Goal: Information Seeking & Learning: Learn about a topic

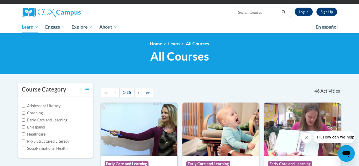
scroll to position [36, 0]
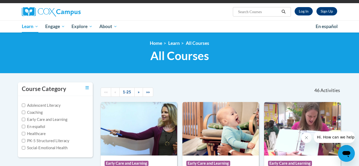
click at [245, 13] on input "Search..." at bounding box center [258, 12] width 42 height 6
type input "assessing our students"
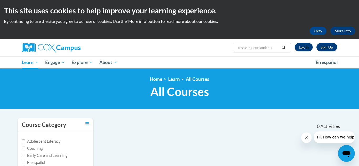
scroll to position [16, 0]
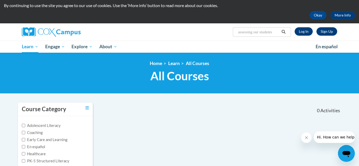
click at [276, 33] on input "assessing our students" at bounding box center [258, 32] width 42 height 6
type input "assessing"
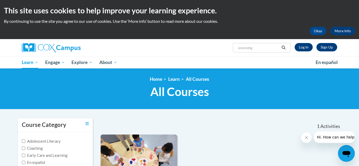
click at [259, 47] on input "assessing" at bounding box center [258, 48] width 42 height 6
type input "assessing our students"
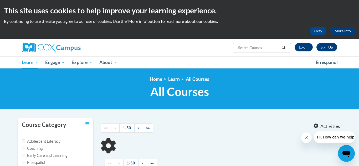
type input "assessing our students"
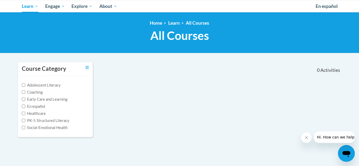
scroll to position [58, 0]
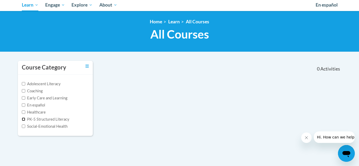
click at [25, 120] on input "PK-5 Structured Literacy" at bounding box center [23, 119] width 3 height 3
checkbox input "true"
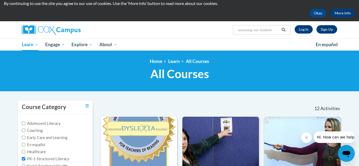
scroll to position [0, 0]
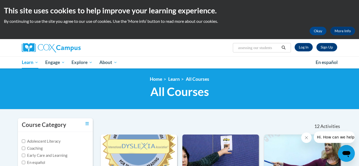
click at [277, 47] on input "assessing our students" at bounding box center [258, 48] width 42 height 6
type input "a"
type input "students"
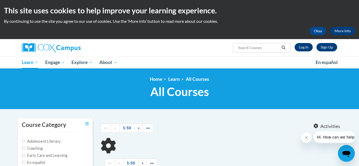
type input "students"
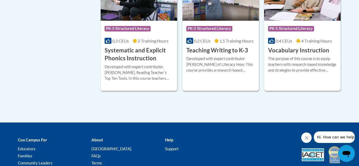
scroll to position [453, 0]
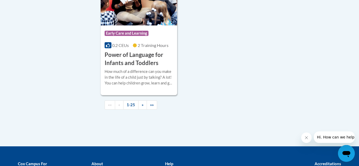
scroll to position [1288, 0]
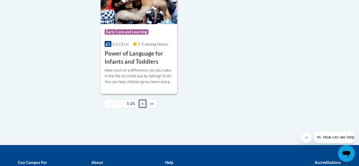
click at [140, 108] on link "»" at bounding box center [142, 103] width 9 height 9
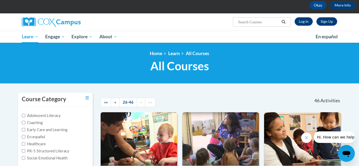
scroll to position [0, 0]
